Goal: Task Accomplishment & Management: Complete application form

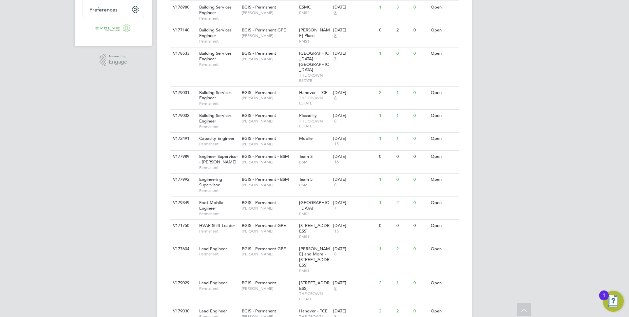
scroll to position [168, 0]
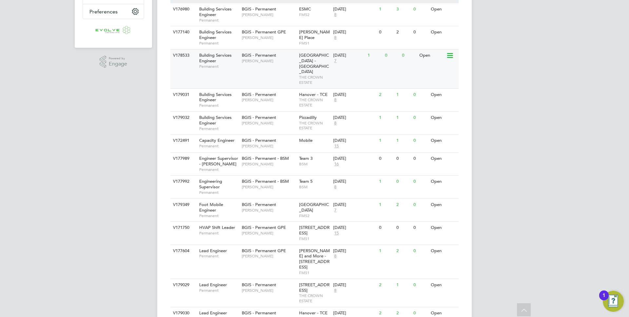
click at [292, 63] on span "[PERSON_NAME]" at bounding box center [269, 60] width 54 height 5
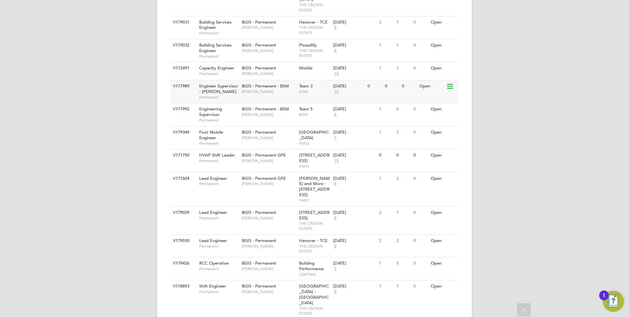
scroll to position [268, 0]
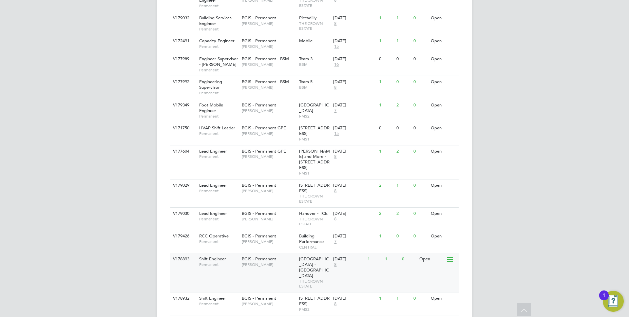
click at [303, 256] on span "[GEOGRAPHIC_DATA] - [GEOGRAPHIC_DATA]" at bounding box center [314, 267] width 30 height 22
click at [268, 295] on span "BGIS - Permanent" at bounding box center [259, 298] width 34 height 6
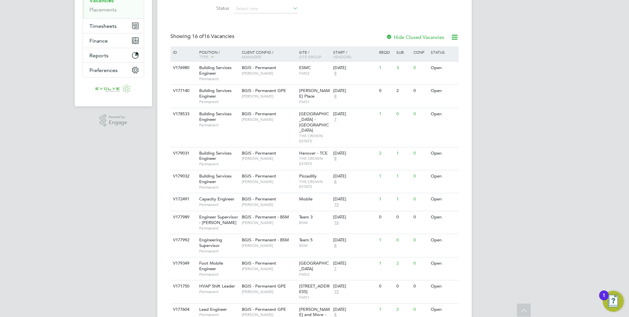
scroll to position [0, 0]
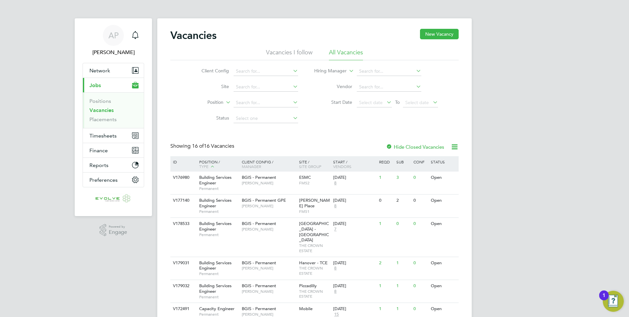
click at [95, 113] on li "Vacancies" at bounding box center [113, 111] width 49 height 9
click at [99, 112] on link "Vacancies" at bounding box center [101, 110] width 24 height 6
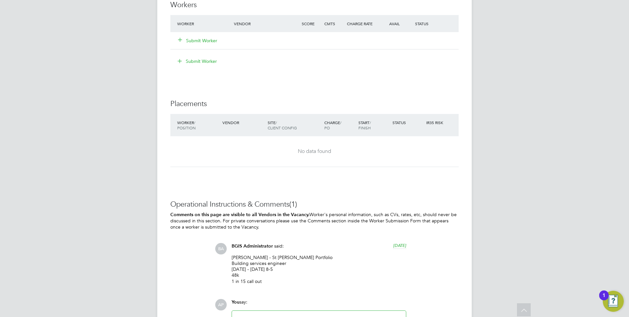
scroll to position [955, 0]
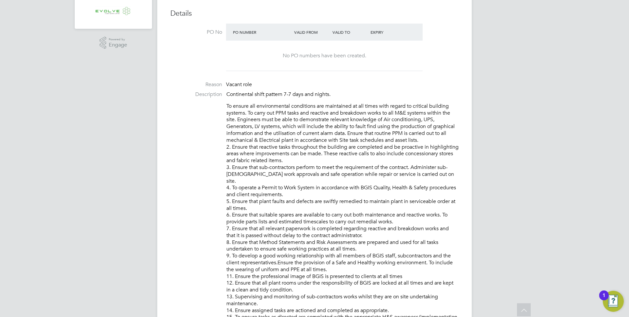
scroll to position [118, 0]
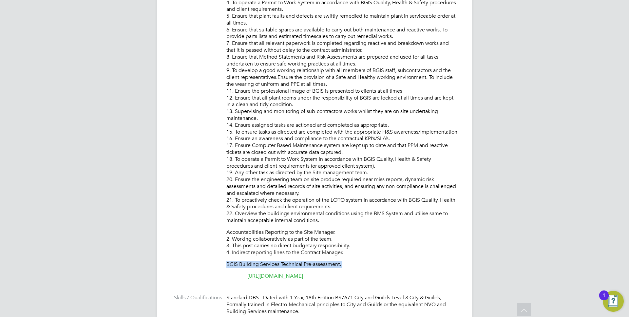
drag, startPoint x: 226, startPoint y: 266, endPoint x: 380, endPoint y: 273, distance: 154.4
click at [380, 273] on div "To ensure all environmental conditions are maintained at all times with regard …" at bounding box center [342, 98] width 232 height 362
click at [387, 275] on p "[URL][DOMAIN_NAME]" at bounding box center [342, 276] width 232 height 7
copy div "BGIS Building Services Technical Pre-assessment. https://www.testportal.net/tes…"
click at [373, 253] on p "Accountabilities Reporting to the Site Manager. 2. Working collaboratively as p…" at bounding box center [342, 242] width 232 height 27
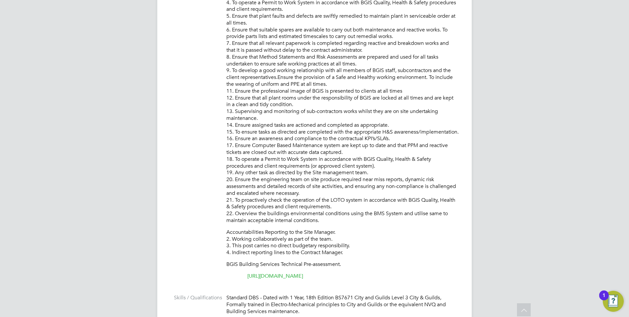
click at [359, 185] on p "To ensure all environmental conditions are maintained at all times with regard …" at bounding box center [342, 70] width 232 height 306
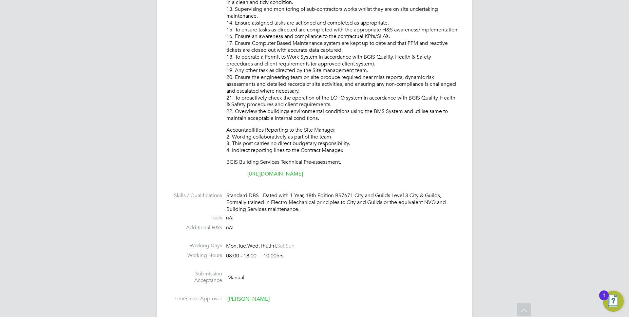
click at [303, 173] on link "[URL][DOMAIN_NAME]" at bounding box center [275, 174] width 56 height 7
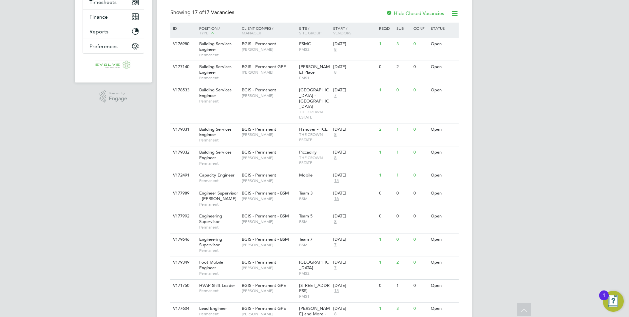
scroll to position [166, 0]
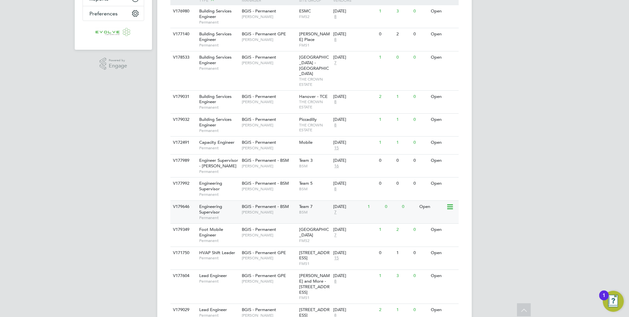
click at [226, 215] on span "Permanent" at bounding box center [218, 217] width 39 height 5
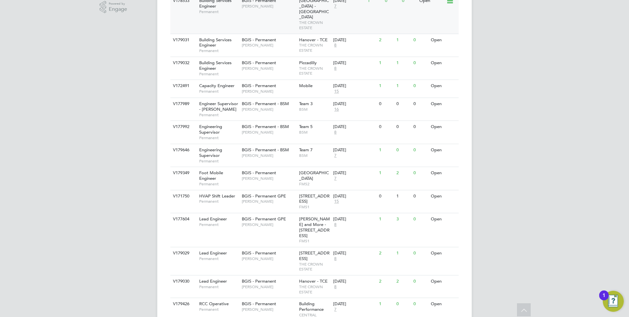
scroll to position [291, 0]
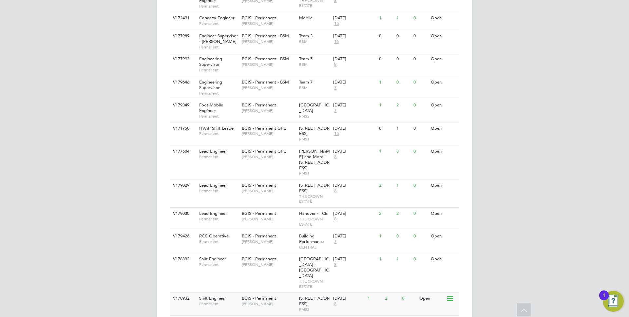
click at [250, 301] on span "[PERSON_NAME]" at bounding box center [269, 303] width 54 height 5
click at [311, 292] on div "22 Bishopsgate London FMS2" at bounding box center [314, 303] width 34 height 23
click at [227, 292] on div "V178932 Shift Engineer Permanent BGIS - Permanent Paul Wilson 22 Bishopsgate Lo…" at bounding box center [314, 303] width 288 height 23
click at [307, 256] on span "Regent Street - Crown Estate" at bounding box center [314, 267] width 30 height 22
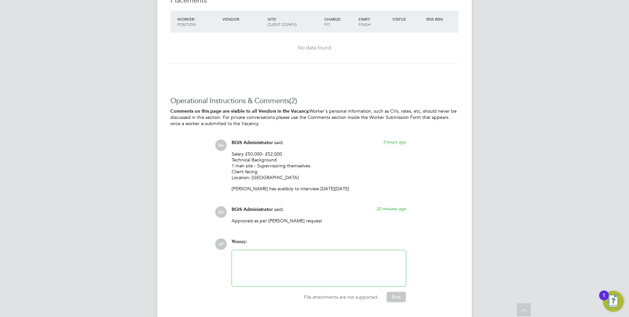
scroll to position [898, 0]
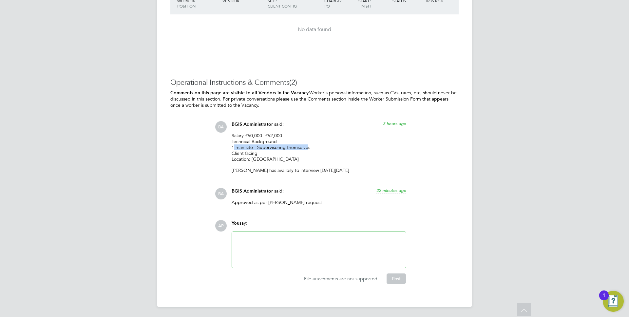
drag, startPoint x: 230, startPoint y: 147, endPoint x: 326, endPoint y: 148, distance: 95.9
click at [319, 148] on div "BGIS Administrator said: 3 hours ago Salary £50,000- £52,000 Technical Backgrou…" at bounding box center [318, 149] width 181 height 57
click at [326, 148] on p "Salary £50,000- £52,000 Technical Background 1 man site - Supervisoring themsel…" at bounding box center [318, 148] width 175 height 30
drag, startPoint x: 252, startPoint y: 159, endPoint x: 287, endPoint y: 159, distance: 35.0
click at [274, 159] on p "Salary £50,000- £52,000 Technical Background 1 man site - Supervisoring themsel…" at bounding box center [318, 148] width 175 height 30
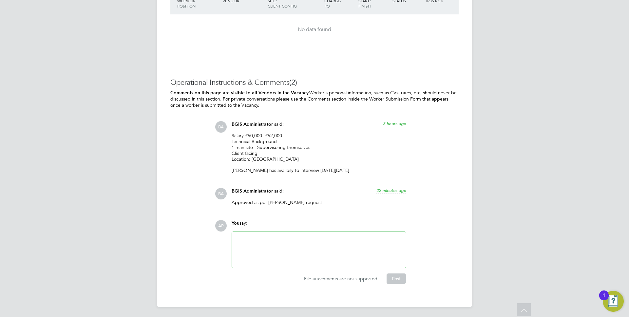
click at [287, 159] on p "Salary £50,000- £52,000 Technical Background 1 man site - Supervisoring themsel…" at bounding box center [318, 148] width 175 height 30
drag, startPoint x: 245, startPoint y: 170, endPoint x: 392, endPoint y: 168, distance: 146.7
click at [377, 168] on p "Lewis has avalibily to interview on Friday 5th Sep" at bounding box center [318, 170] width 175 height 6
click at [392, 168] on p "Lewis has avalibily to interview on Friday 5th Sep" at bounding box center [318, 170] width 175 height 6
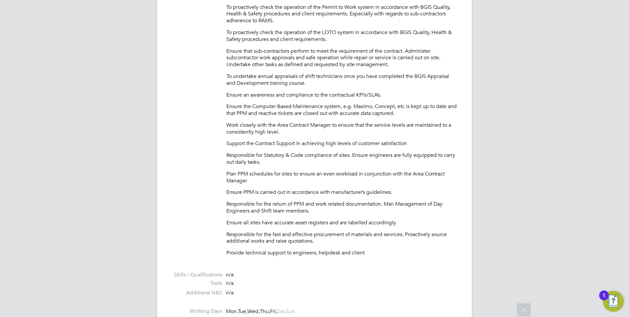
scroll to position [297, 0]
click at [366, 256] on p "Provide technical support to engineers, helpdesk and client" at bounding box center [342, 253] width 232 height 7
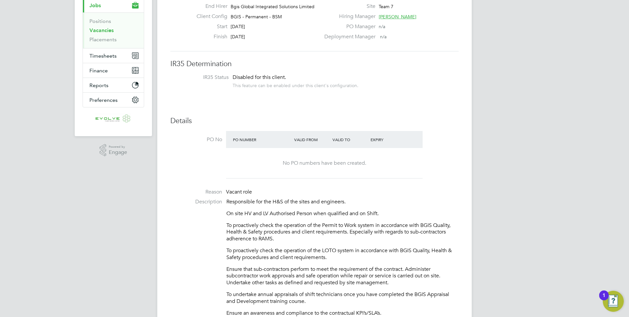
scroll to position [139, 0]
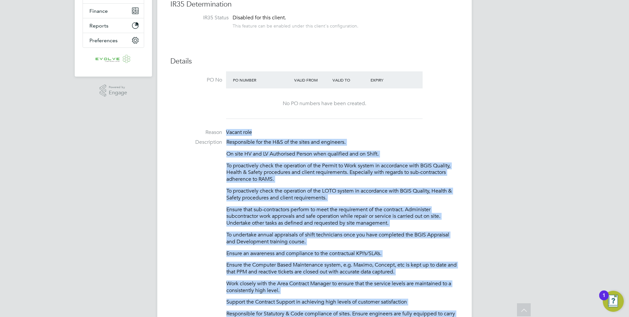
click at [227, 132] on span "Vacant role" at bounding box center [239, 132] width 26 height 7
click at [228, 140] on p "Responsible for the H&S of the sites and engineers." at bounding box center [342, 142] width 232 height 7
click at [227, 140] on p "Responsible for the H&S of the sites and engineers." at bounding box center [342, 142] width 232 height 7
copy div "Responsible for the H&S of the sites and engineers. On site HV and LV Authorise…"
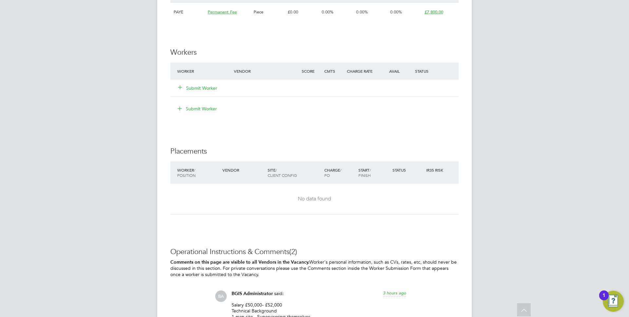
scroll to position [781, 0]
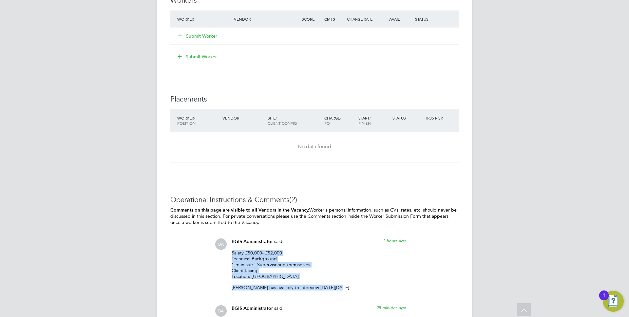
drag, startPoint x: 334, startPoint y: 287, endPoint x: 228, endPoint y: 253, distance: 110.9
click at [228, 253] on div "BGIS Administrator said: 3 hours ago Salary £50,000- £52,000 Technical Backgrou…" at bounding box center [318, 266] width 181 height 57
copy div "Salary £50,000- £52,000 Technical Background 1 man site - Supervisoring themsel…"
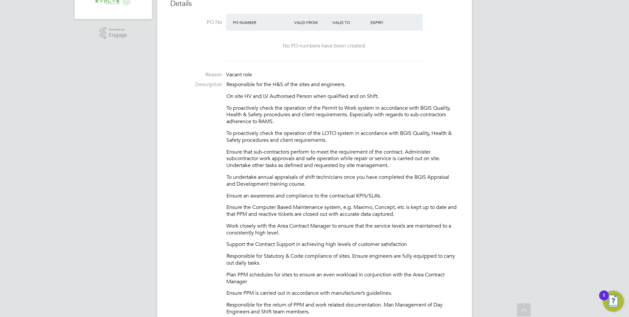
scroll to position [0, 0]
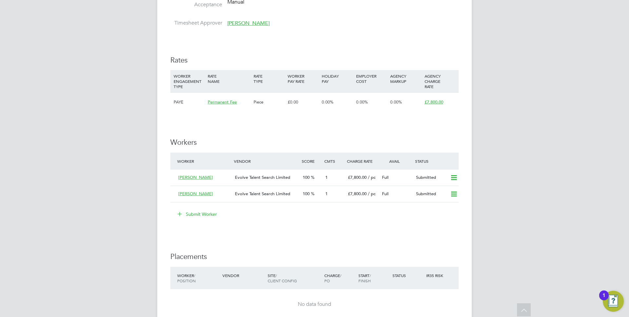
scroll to position [747, 0]
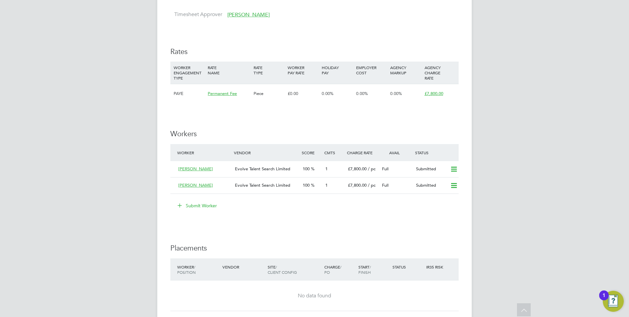
click at [185, 203] on button "Submit Worker" at bounding box center [197, 205] width 49 height 10
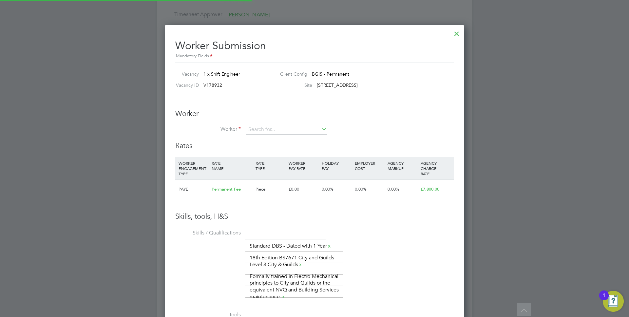
scroll to position [447, 300]
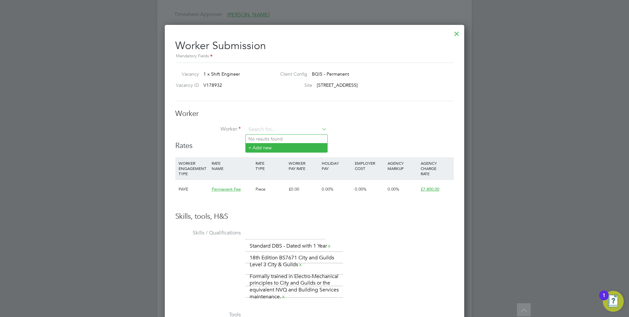
click at [265, 147] on li "+ Add new" at bounding box center [287, 147] width 82 height 9
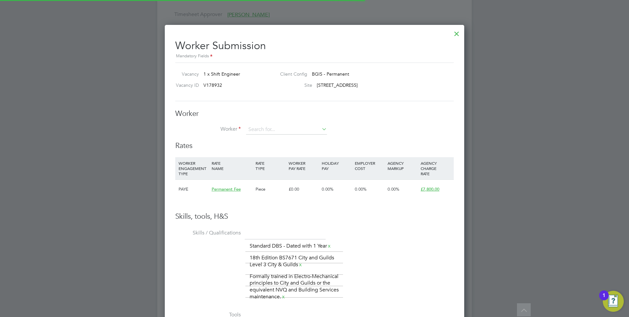
scroll to position [557, 174]
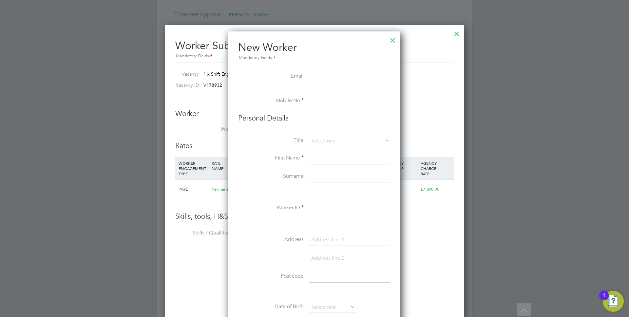
paste input "j.thom3188@gmail.com"
type input "j.thom3188@gmail.com"
click at [322, 92] on li at bounding box center [314, 92] width 152 height 7
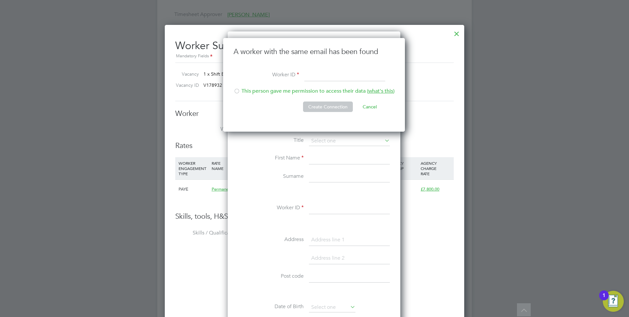
click at [312, 74] on input at bounding box center [344, 76] width 81 height 12
type input "15567"
click at [269, 90] on li "This person gave me permission to access their data ( what's this )" at bounding box center [313, 94] width 161 height 13
click at [332, 109] on button "Create Connection" at bounding box center [328, 106] width 50 height 10
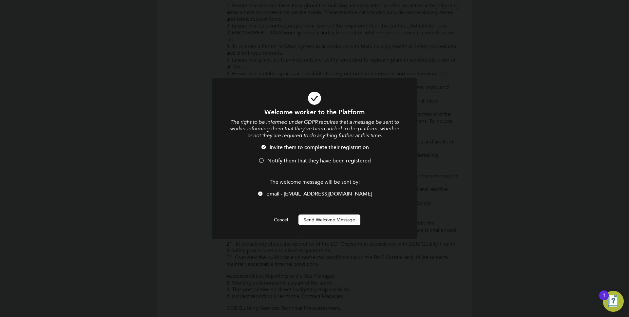
click at [287, 156] on li "Invite them to complete their registration" at bounding box center [314, 150] width 170 height 13
click at [327, 222] on button "Send Welcome Message" at bounding box center [329, 219] width 62 height 10
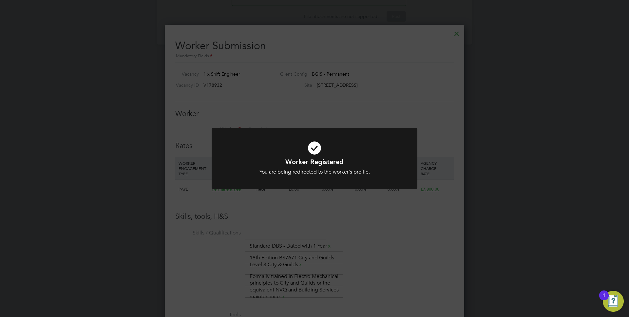
click at [272, 100] on div "Worker Registered You are being redirected to the worker's profile. Cancel Okay" at bounding box center [314, 158] width 629 height 317
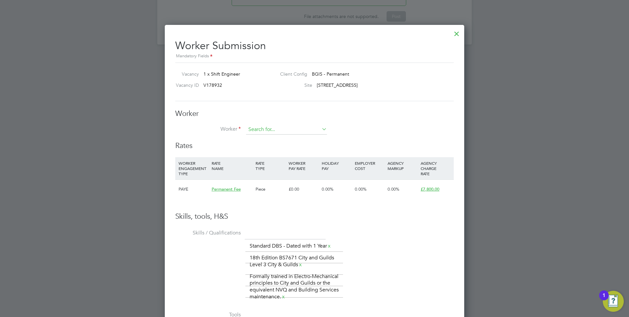
click at [266, 128] on input at bounding box center [286, 130] width 81 height 10
click at [282, 137] on li "Jacob Thom pson (15567)" at bounding box center [301, 139] width 110 height 9
type input "[PERSON_NAME] (15567)"
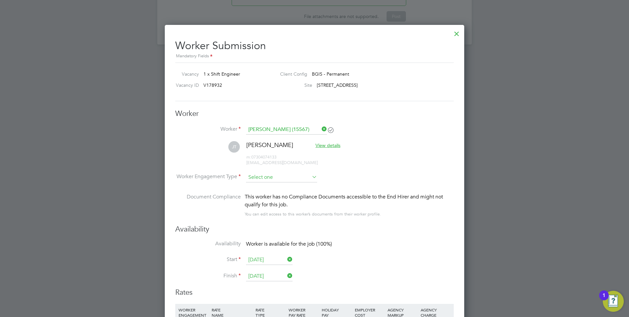
click at [267, 176] on input at bounding box center [281, 178] width 71 height 10
click at [260, 195] on li "PAYE" at bounding box center [282, 195] width 72 height 9
type input "PAYE"
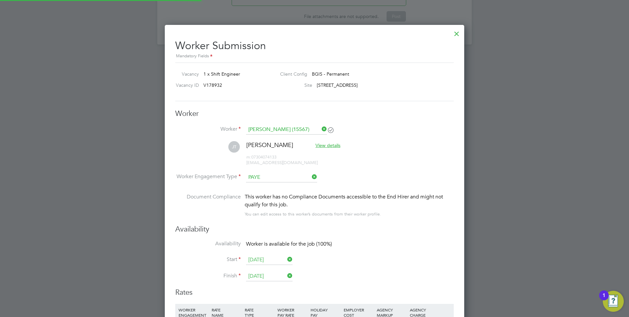
click at [350, 169] on li "[PERSON_NAME] [PERSON_NAME] View details m: 07304074133 [EMAIL_ADDRESS][DOMAIN_…" at bounding box center [314, 156] width 278 height 31
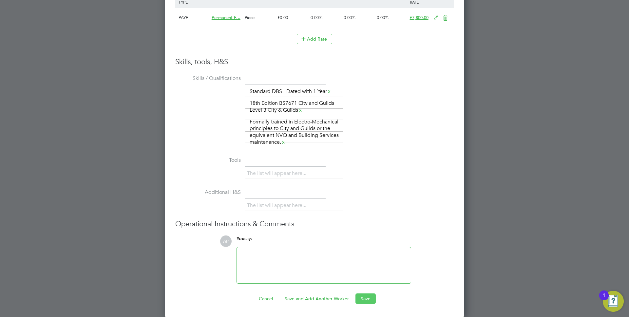
click at [361, 301] on button "Save" at bounding box center [365, 298] width 20 height 10
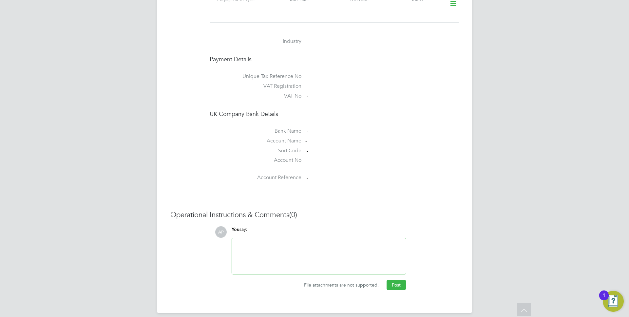
click at [398, 214] on div "Operational Instructions & Comments (0) AP You say: Attachments are not support…" at bounding box center [314, 250] width 288 height 80
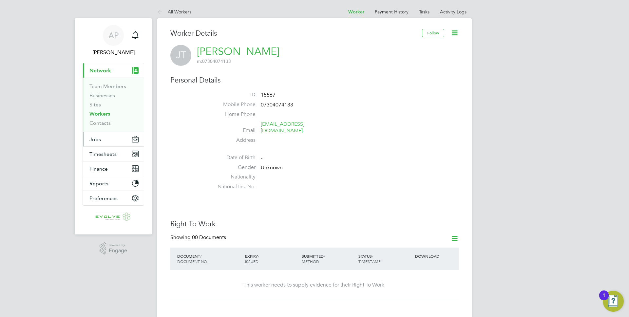
click at [114, 137] on button "Jobs" at bounding box center [113, 139] width 61 height 14
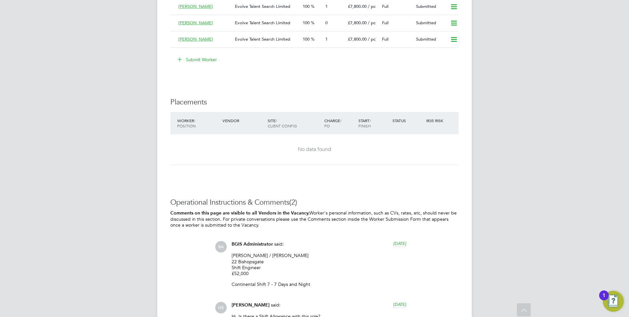
scroll to position [799, 0]
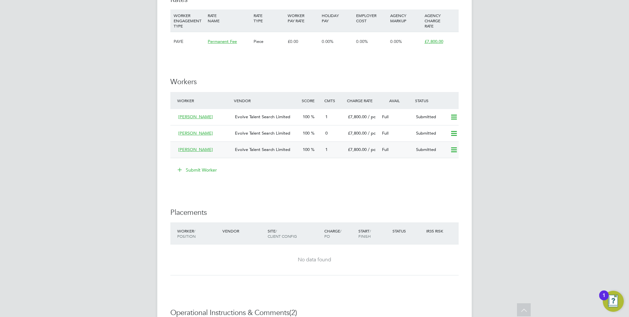
click at [280, 151] on span "Evolve Talent Search Limited" at bounding box center [262, 150] width 55 height 6
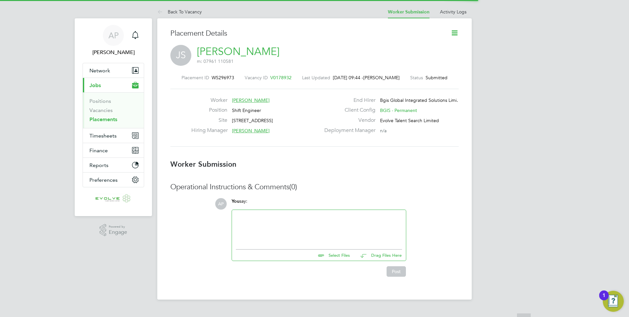
scroll to position [3, 3]
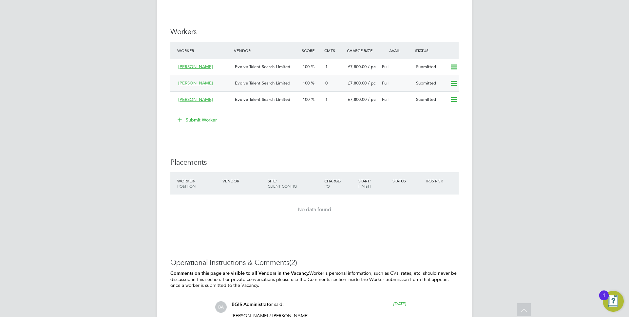
click at [275, 86] on div "Evolve Talent Search Limited" at bounding box center [266, 83] width 68 height 11
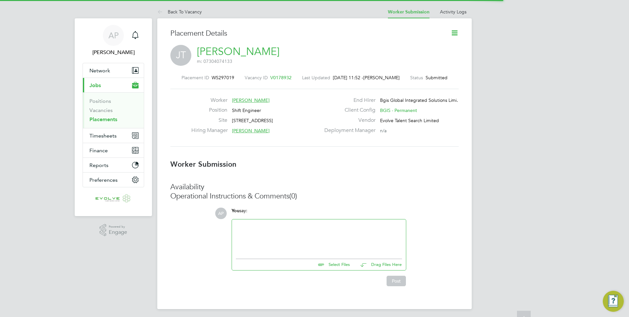
scroll to position [6, 105]
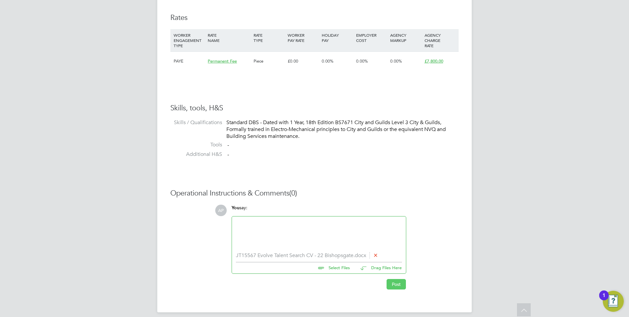
click at [397, 286] on button "Post" at bounding box center [395, 284] width 19 height 10
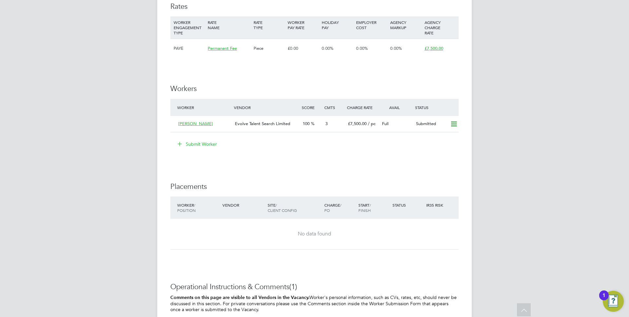
scroll to position [765, 0]
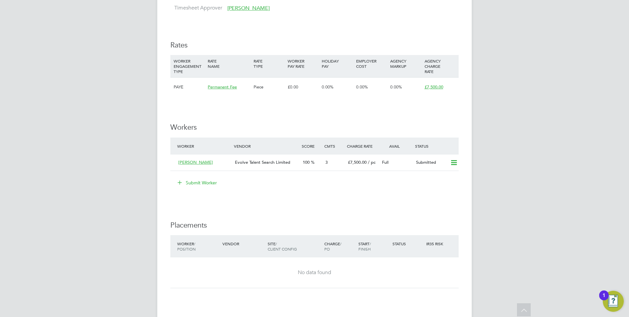
click at [193, 185] on button "Submit Worker" at bounding box center [197, 182] width 49 height 10
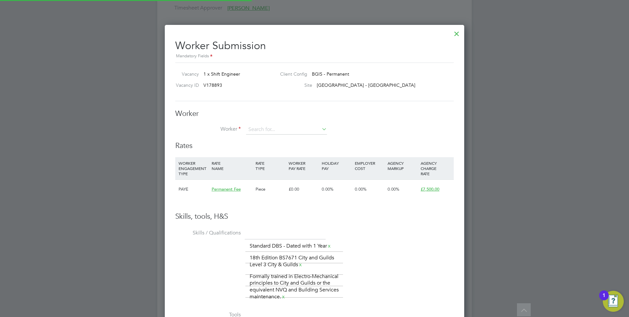
scroll to position [447, 300]
click at [458, 31] on div at bounding box center [457, 32] width 12 height 12
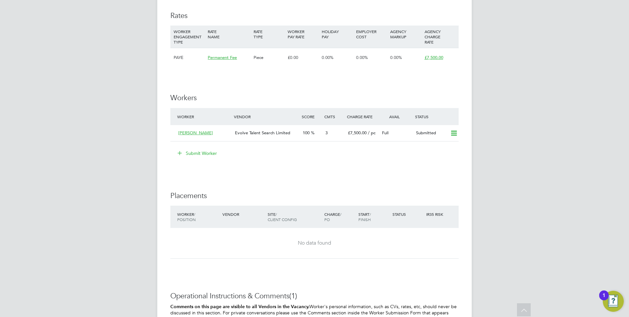
scroll to position [838, 0]
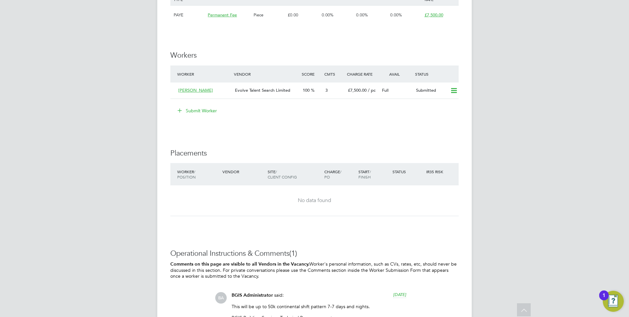
click at [193, 113] on button "Submit Worker" at bounding box center [197, 110] width 49 height 10
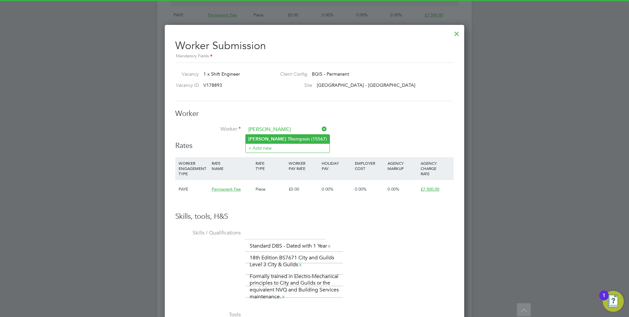
click at [256, 139] on b "[PERSON_NAME]" at bounding box center [267, 139] width 38 height 6
type input "[PERSON_NAME] (15567)"
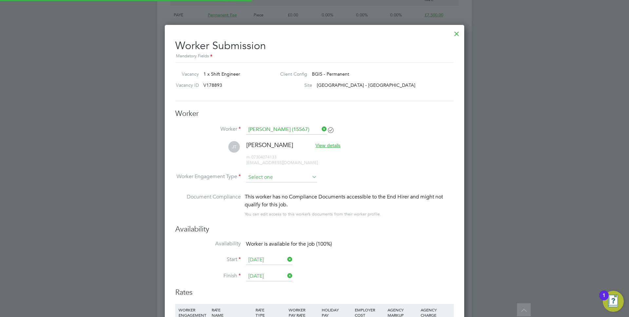
click at [265, 177] on input at bounding box center [281, 178] width 71 height 10
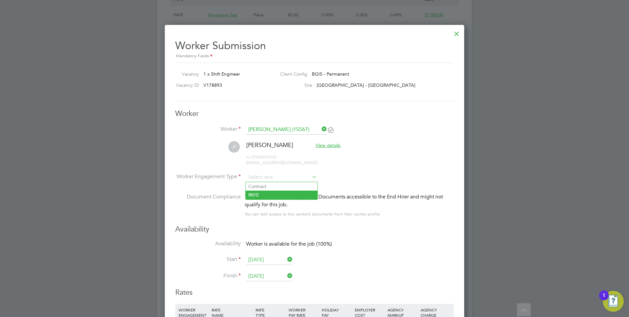
click at [262, 196] on li "PAYE" at bounding box center [282, 195] width 72 height 9
type input "PAYE"
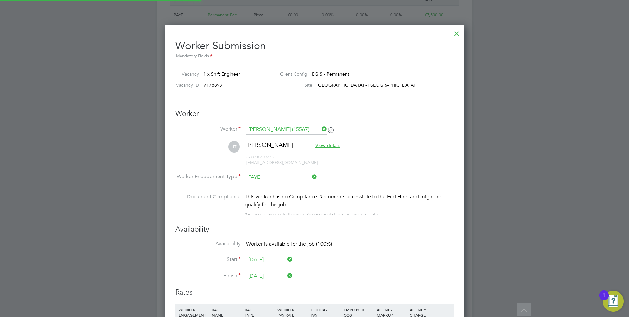
click at [387, 169] on li "[PERSON_NAME] [PERSON_NAME] View details m: 07304074133 [EMAIL_ADDRESS][DOMAIN_…" at bounding box center [314, 156] width 278 height 31
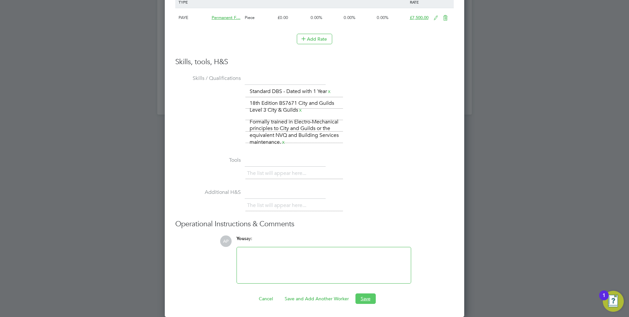
click at [364, 301] on button "Save" at bounding box center [365, 298] width 20 height 10
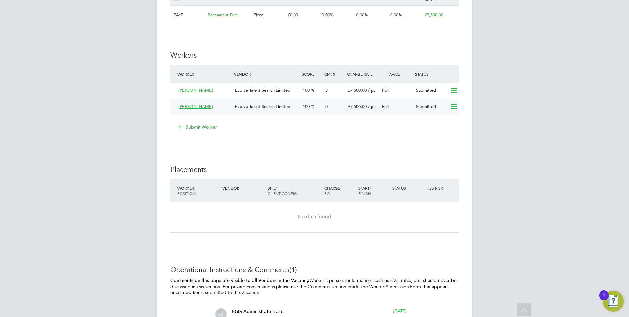
click at [277, 107] on span "Evolve Talent Search Limited" at bounding box center [262, 107] width 55 height 6
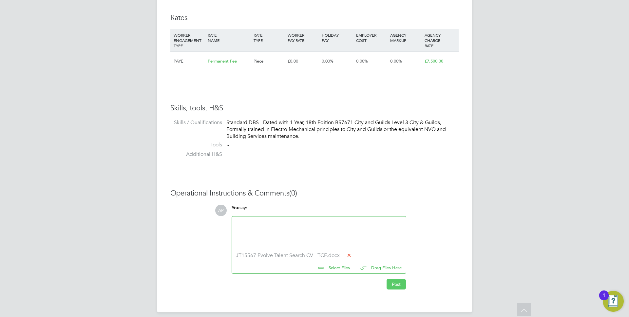
click at [394, 287] on button "Post" at bounding box center [395, 284] width 19 height 10
